Goal: Use online tool/utility: Utilize a website feature to perform a specific function

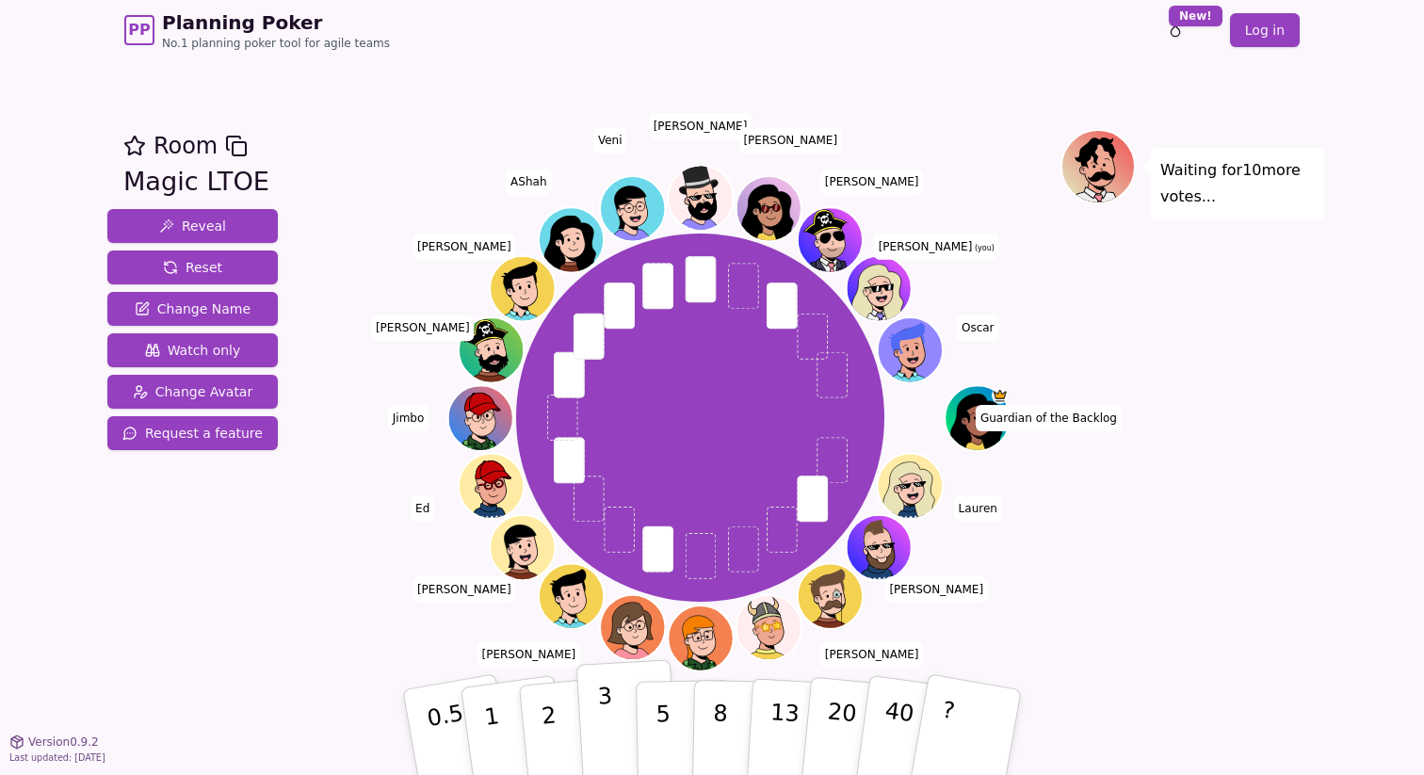
click at [602, 710] on p "3" at bounding box center [607, 734] width 21 height 103
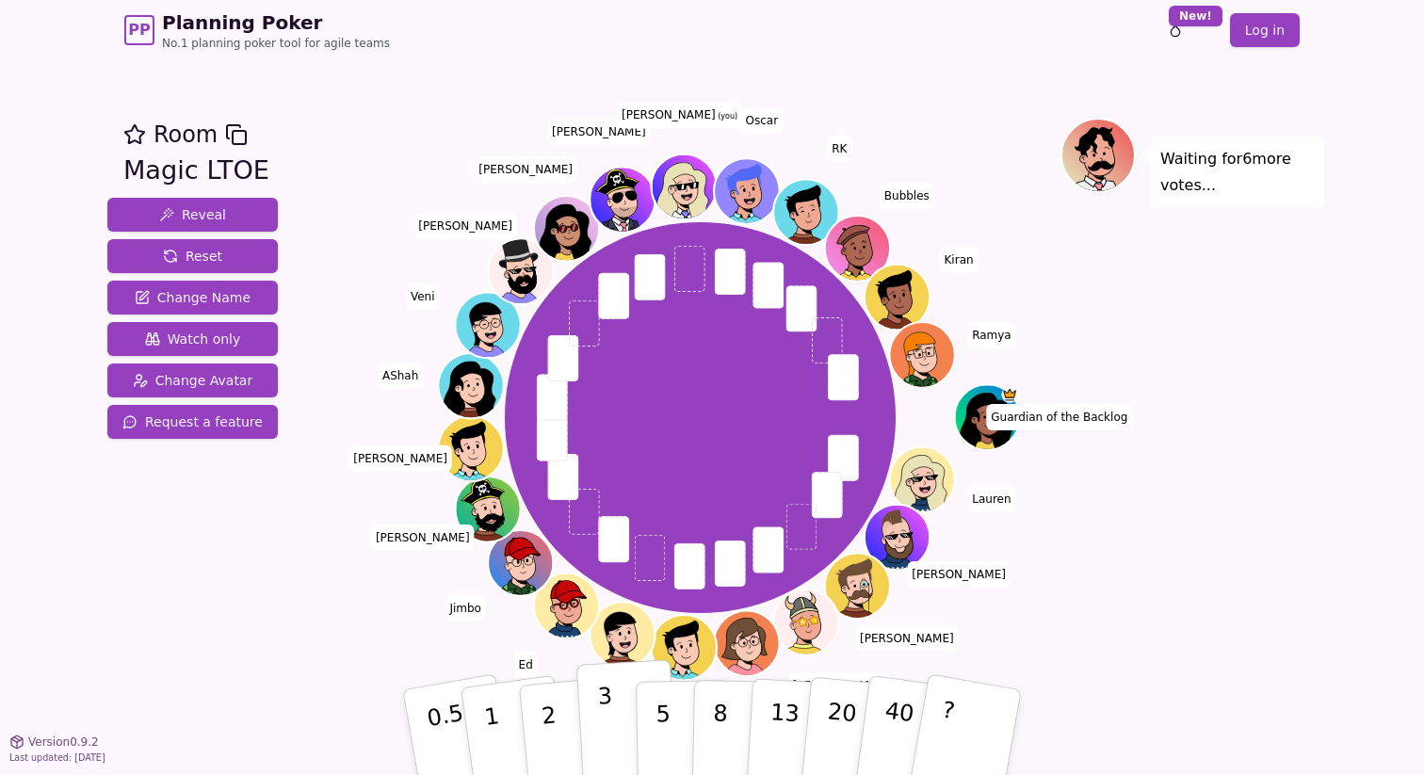
click at [608, 704] on p "3" at bounding box center [607, 734] width 21 height 103
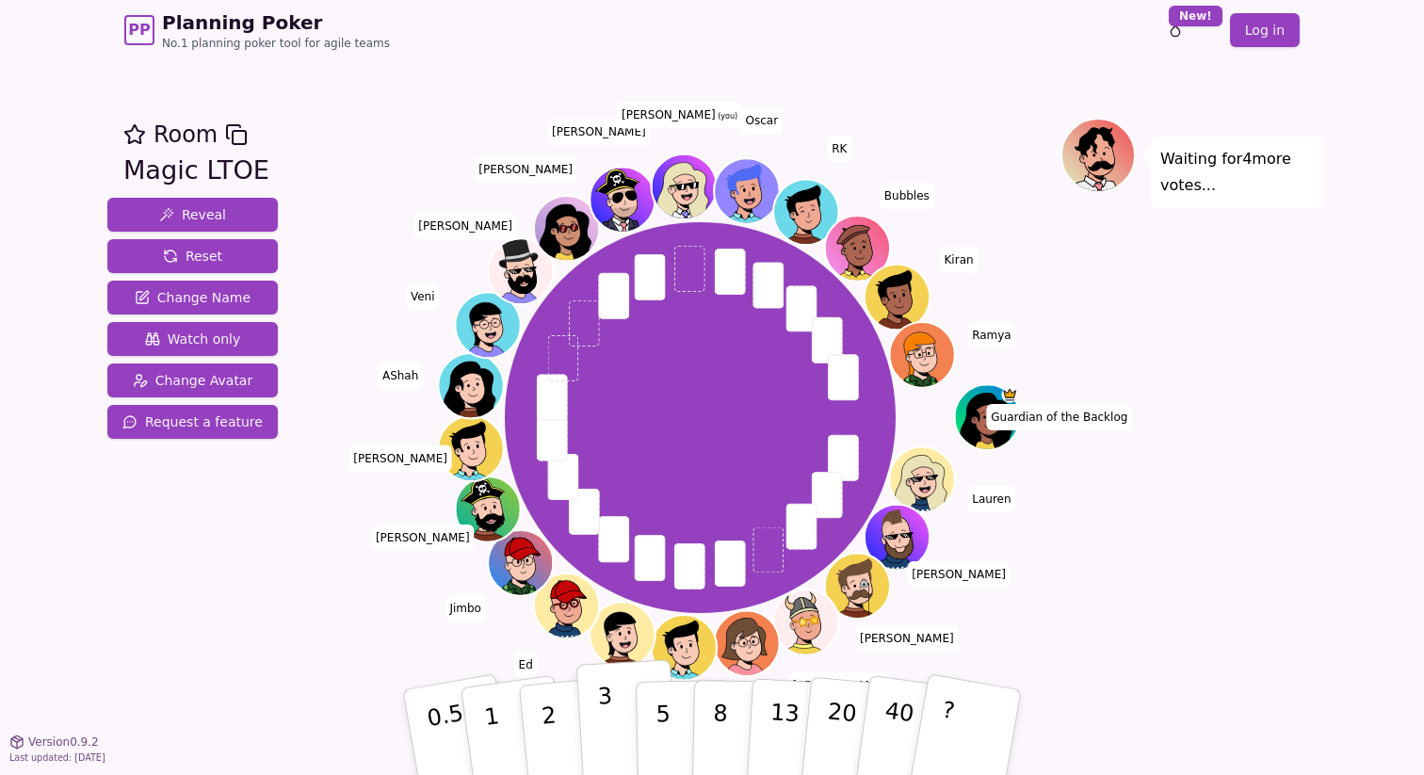
click at [591, 716] on button "3" at bounding box center [627, 732] width 103 height 147
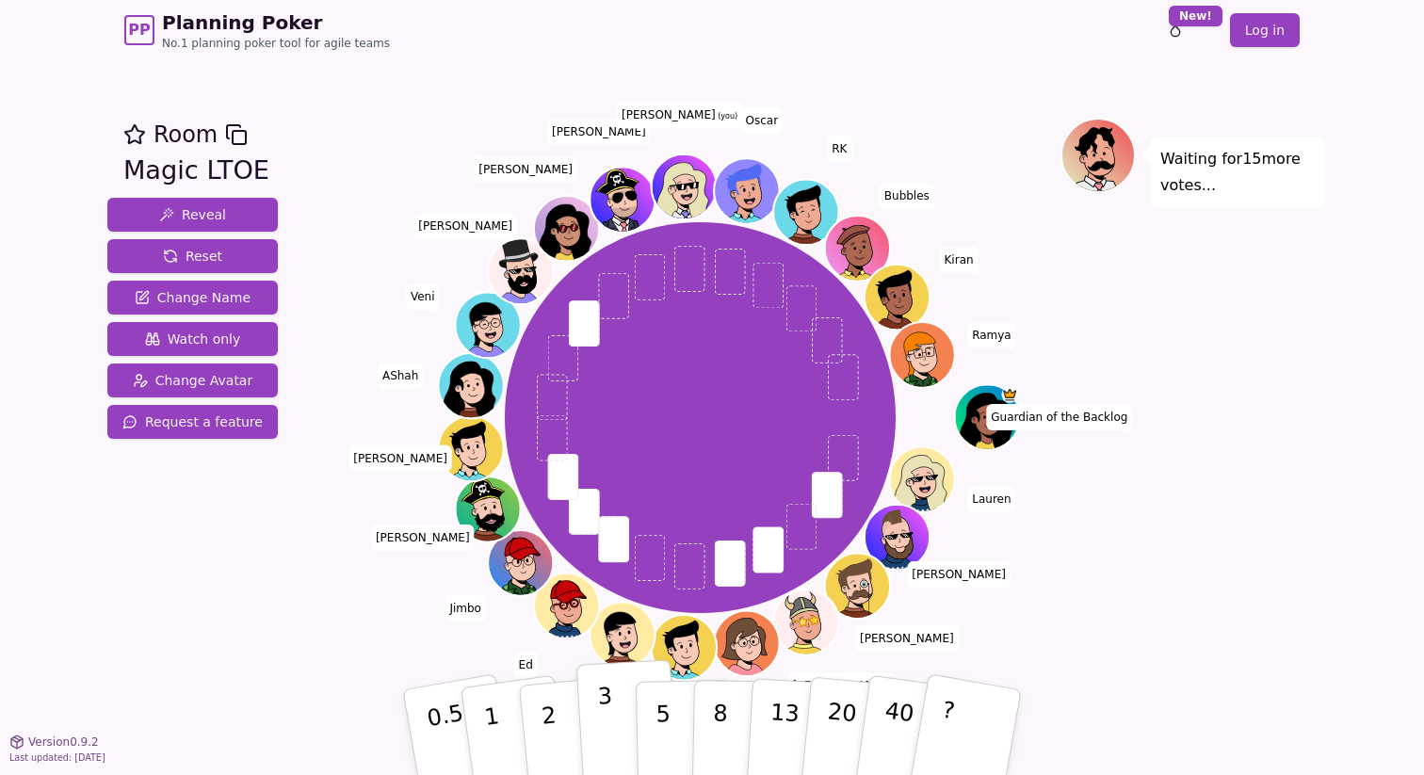
click at [611, 714] on button "3" at bounding box center [627, 732] width 103 height 147
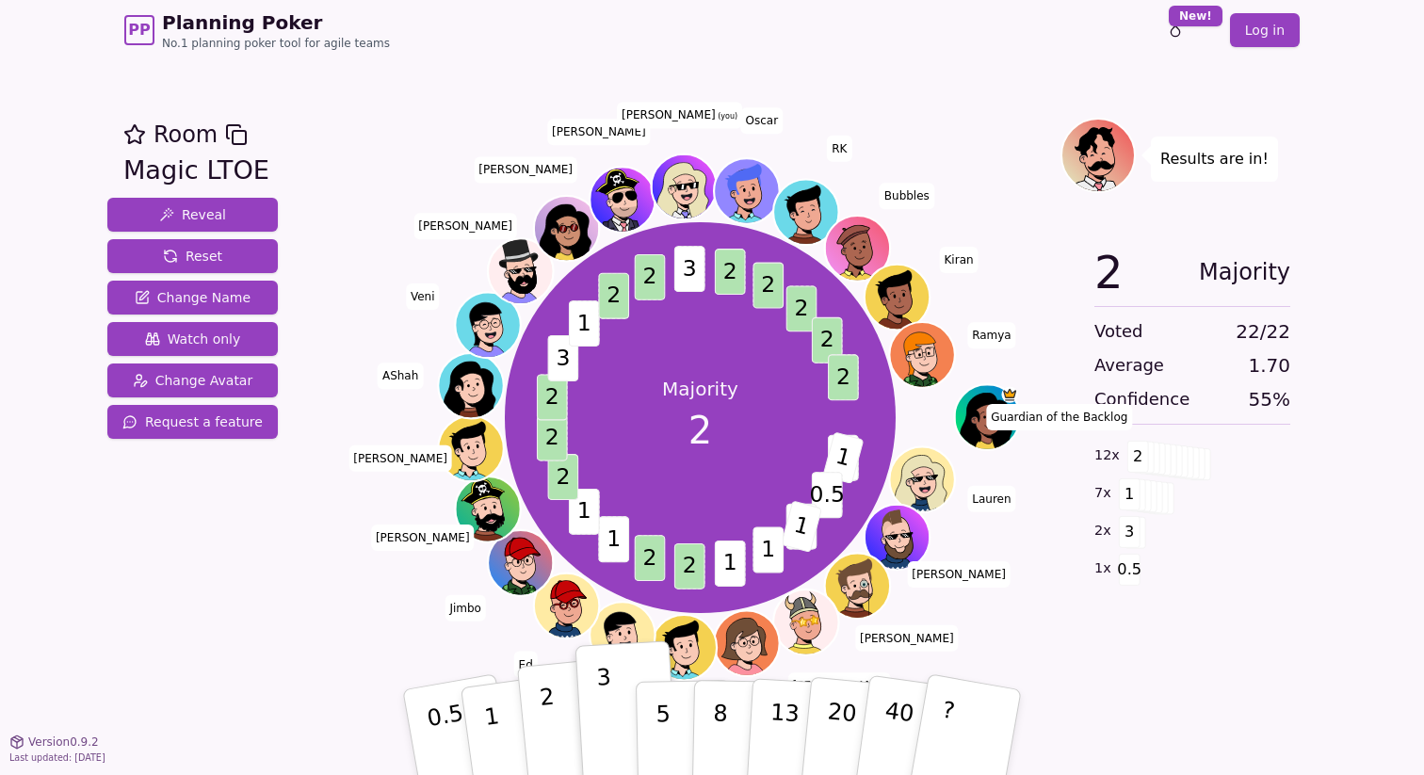
click at [549, 728] on p "2" at bounding box center [551, 735] width 24 height 103
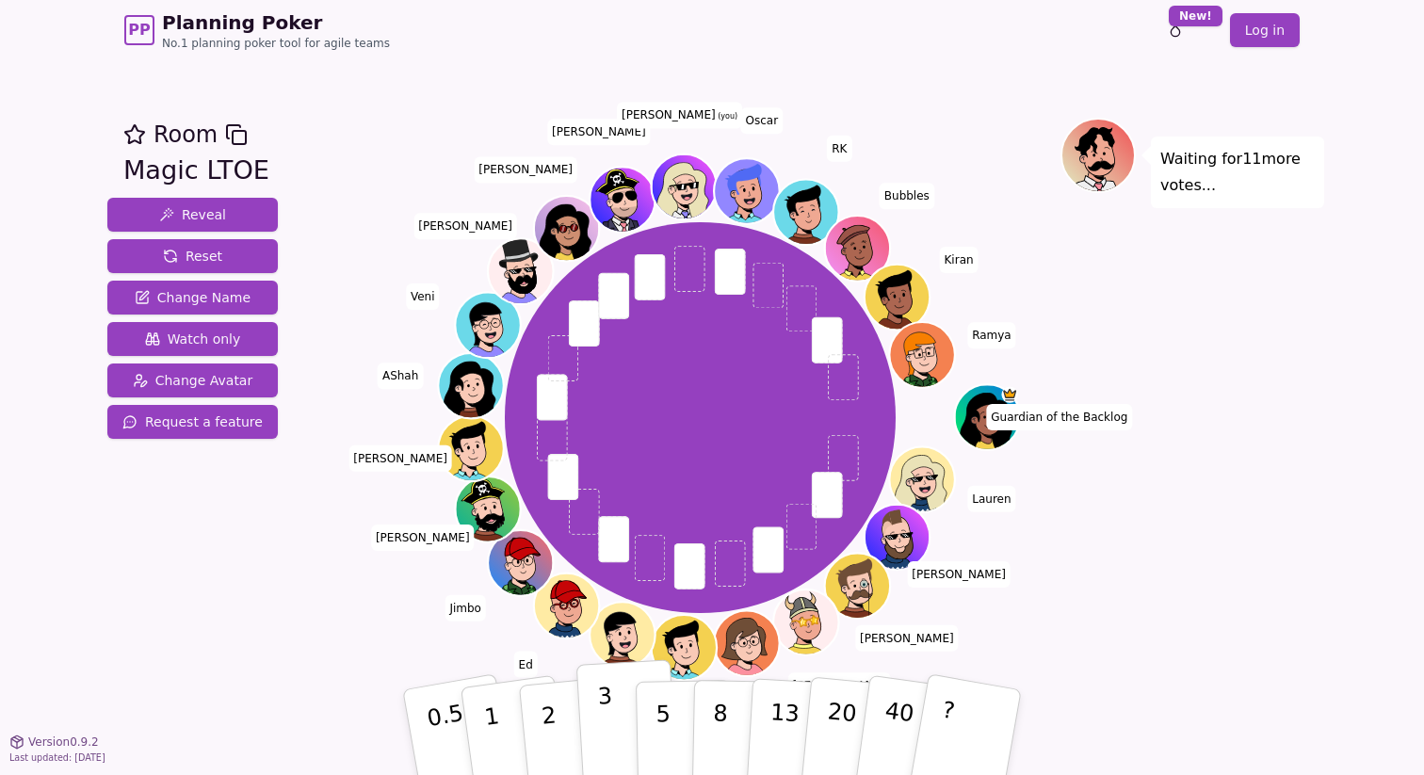
click at [597, 728] on button "3" at bounding box center [627, 732] width 103 height 147
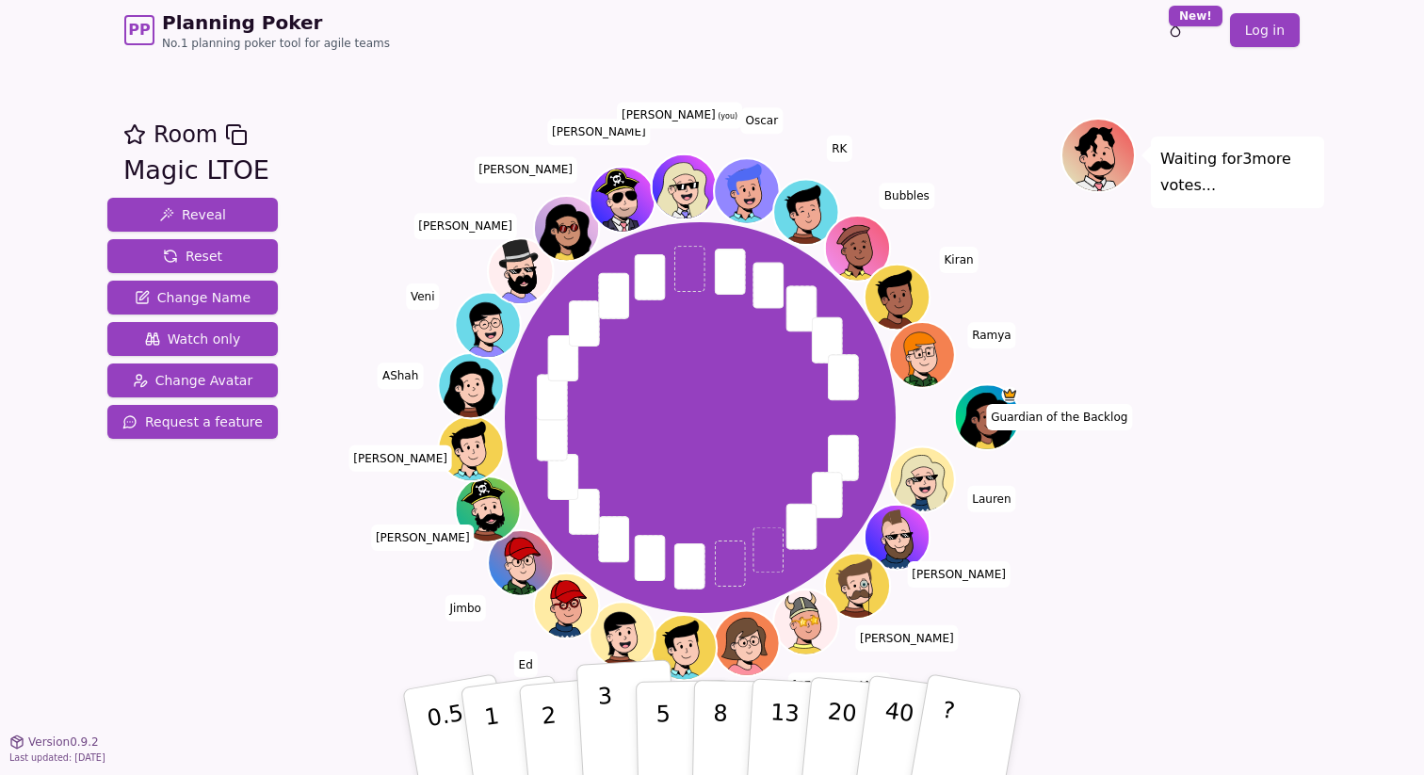
click at [600, 719] on p "3" at bounding box center [607, 734] width 21 height 103
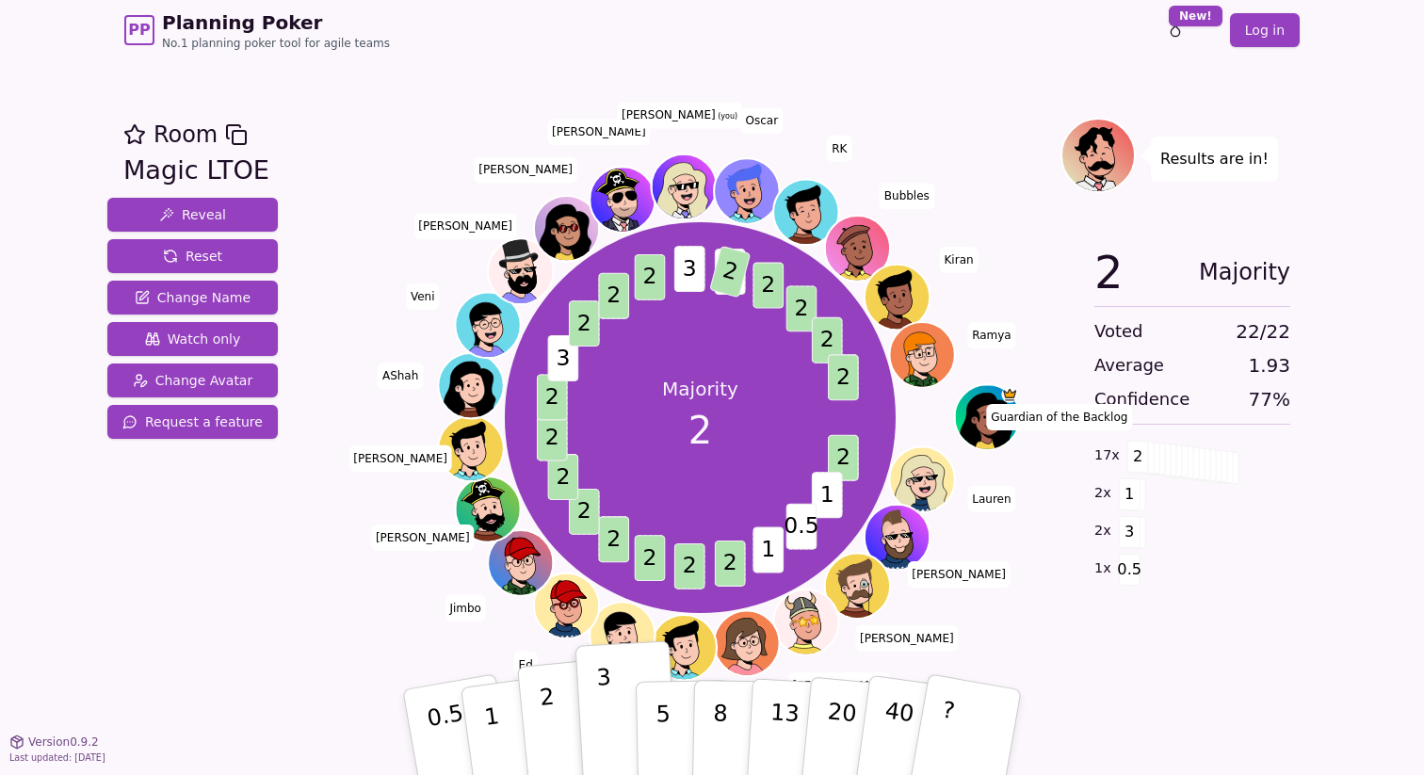
click at [556, 712] on button "2" at bounding box center [570, 733] width 107 height 150
